Goal: Task Accomplishment & Management: Manage account settings

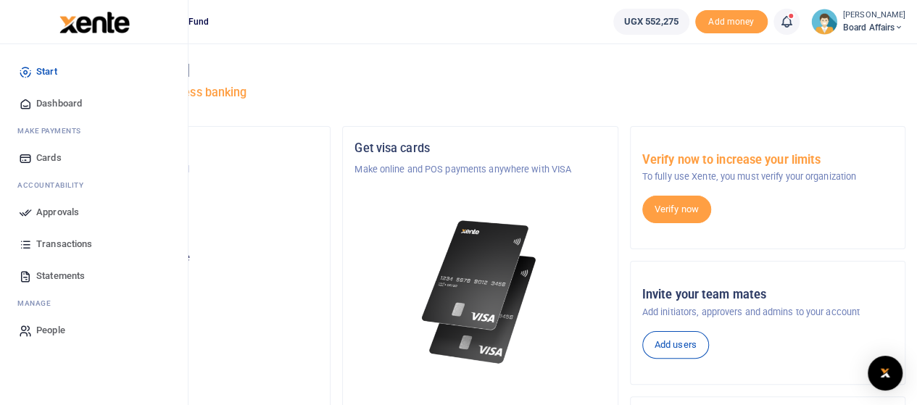
click at [22, 107] on icon at bounding box center [25, 103] width 13 height 13
click at [71, 104] on span "Dashboard" at bounding box center [59, 103] width 46 height 14
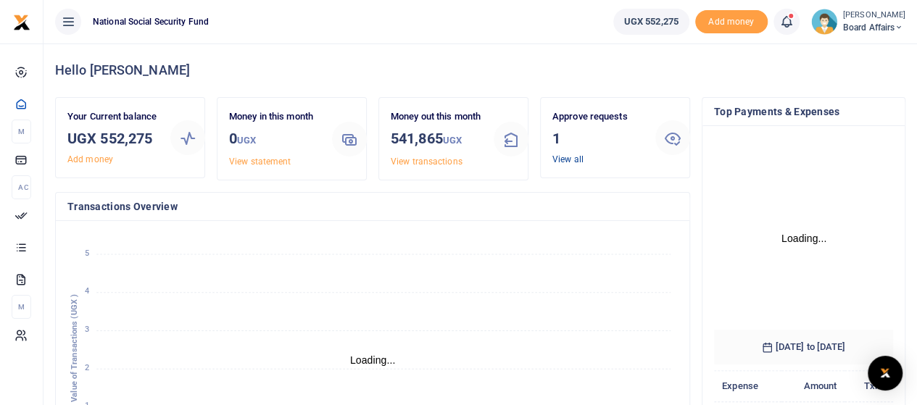
scroll to position [203, 168]
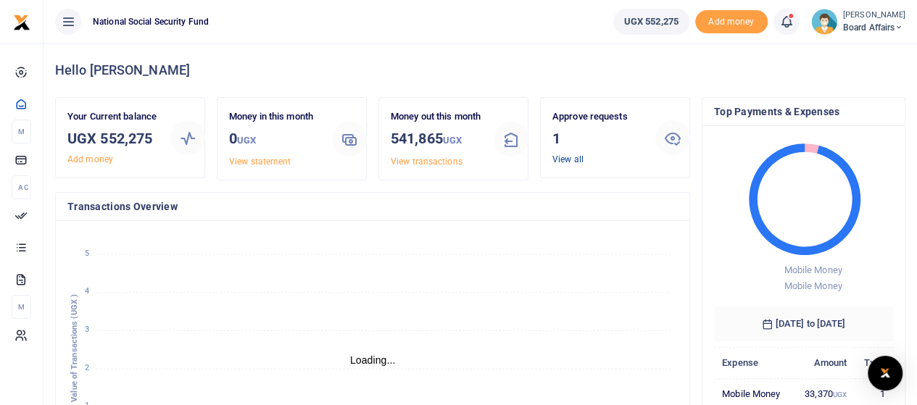
click at [559, 159] on link "View all" at bounding box center [567, 159] width 31 height 10
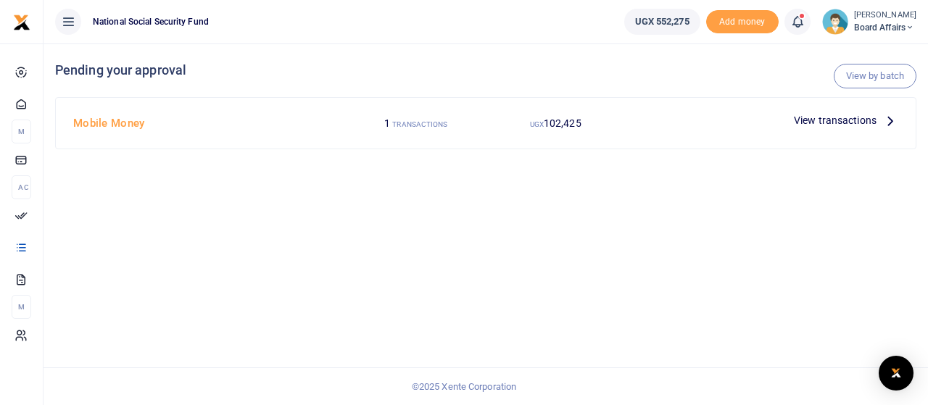
click at [830, 118] on span "View transactions" at bounding box center [834, 120] width 83 height 16
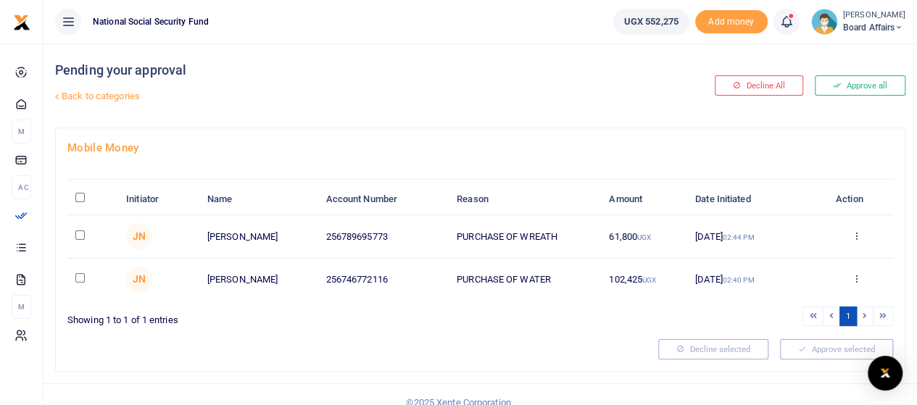
click at [76, 195] on input "\a \a : activate to sort column descending" at bounding box center [79, 197] width 9 height 9
checkbox input "true"
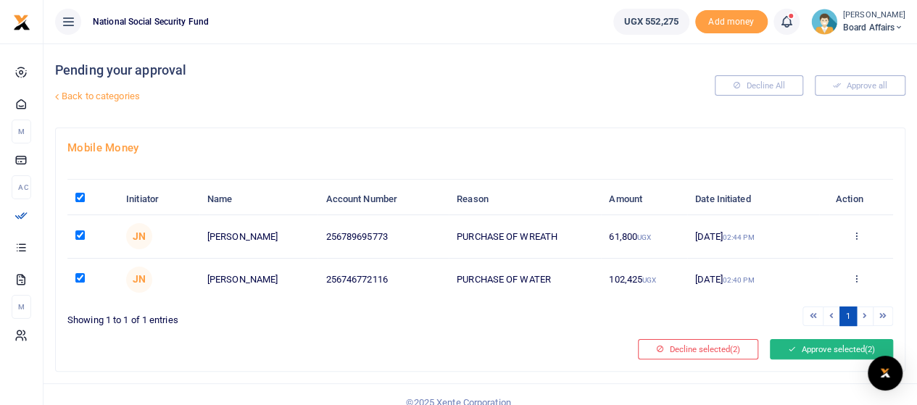
click at [824, 349] on button "Approve selected (2)" at bounding box center [831, 349] width 123 height 20
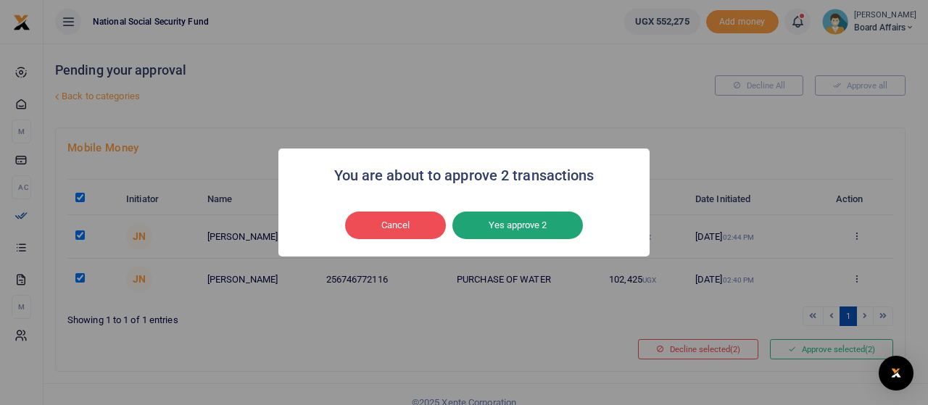
click at [490, 220] on button "Yes approve 2" at bounding box center [517, 226] width 130 height 28
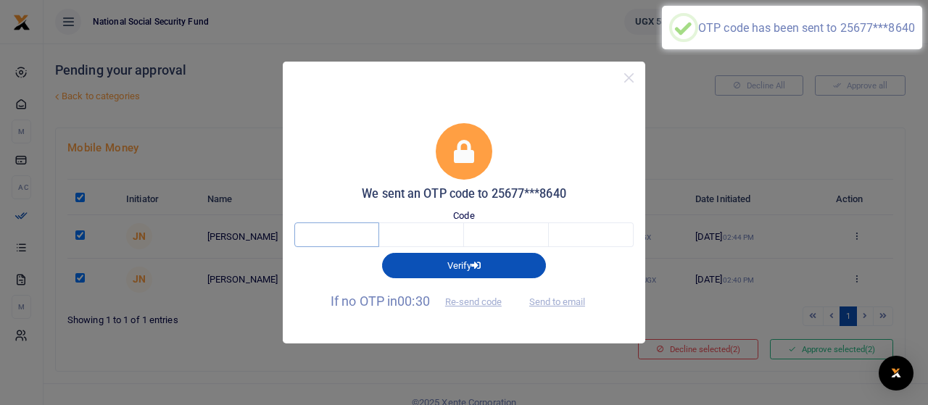
click at [346, 233] on input "text" at bounding box center [336, 234] width 85 height 25
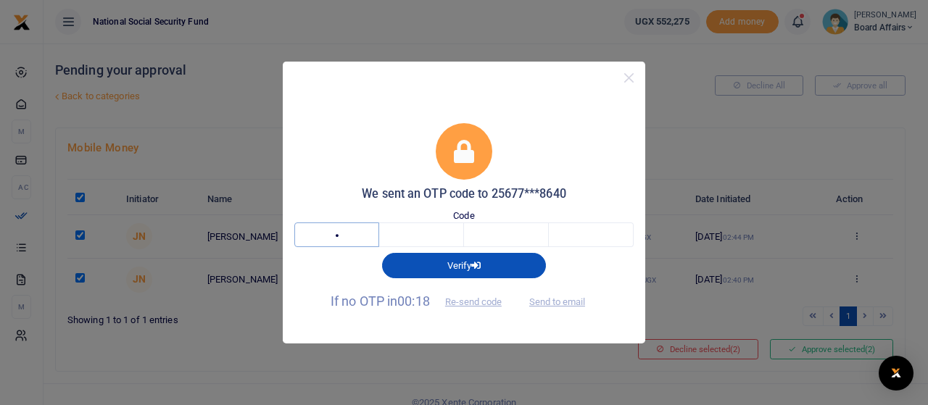
type input "5"
type input "6"
type input "3"
